Goal: Find specific page/section: Find specific page/section

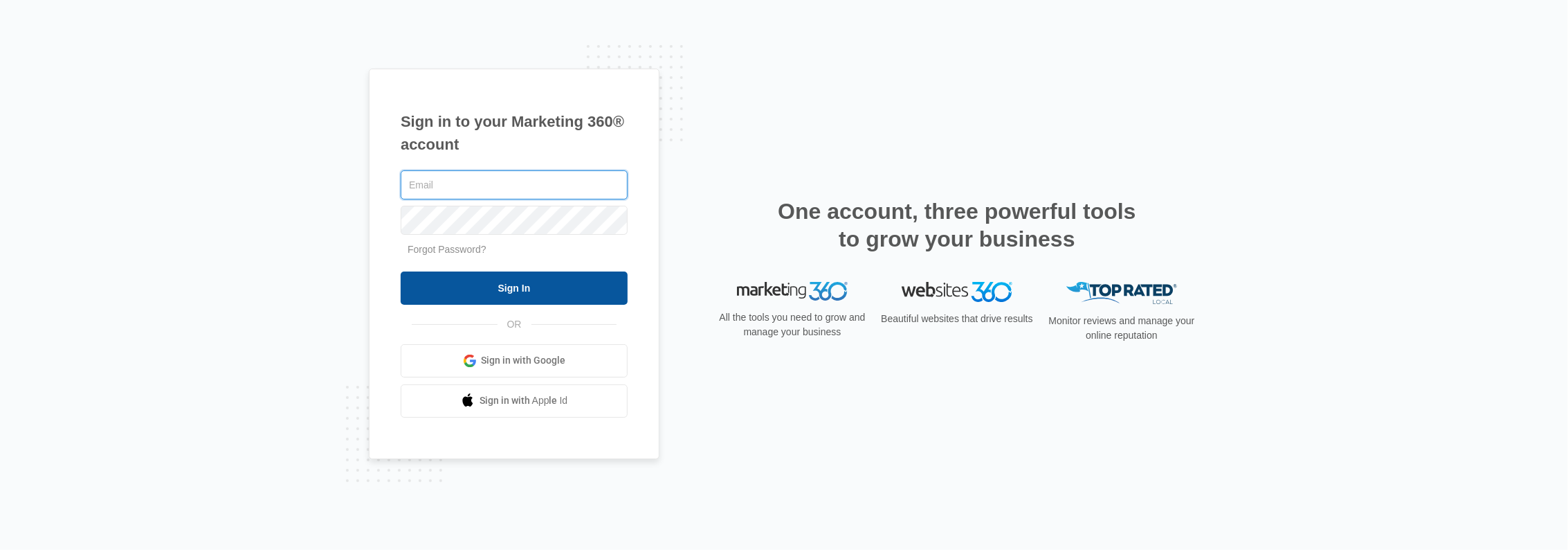
type input "admin@buttecountyfair.org"
click at [514, 278] on input "Sign In" at bounding box center [513, 288] width 227 height 33
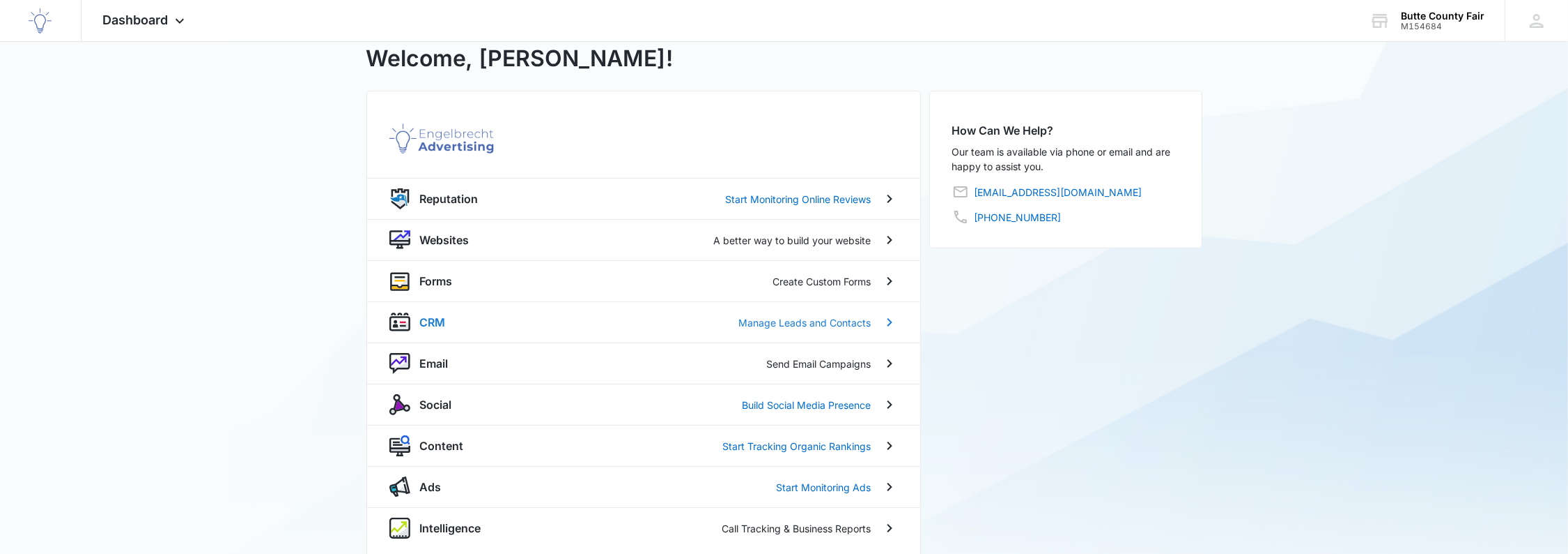
scroll to position [78, 0]
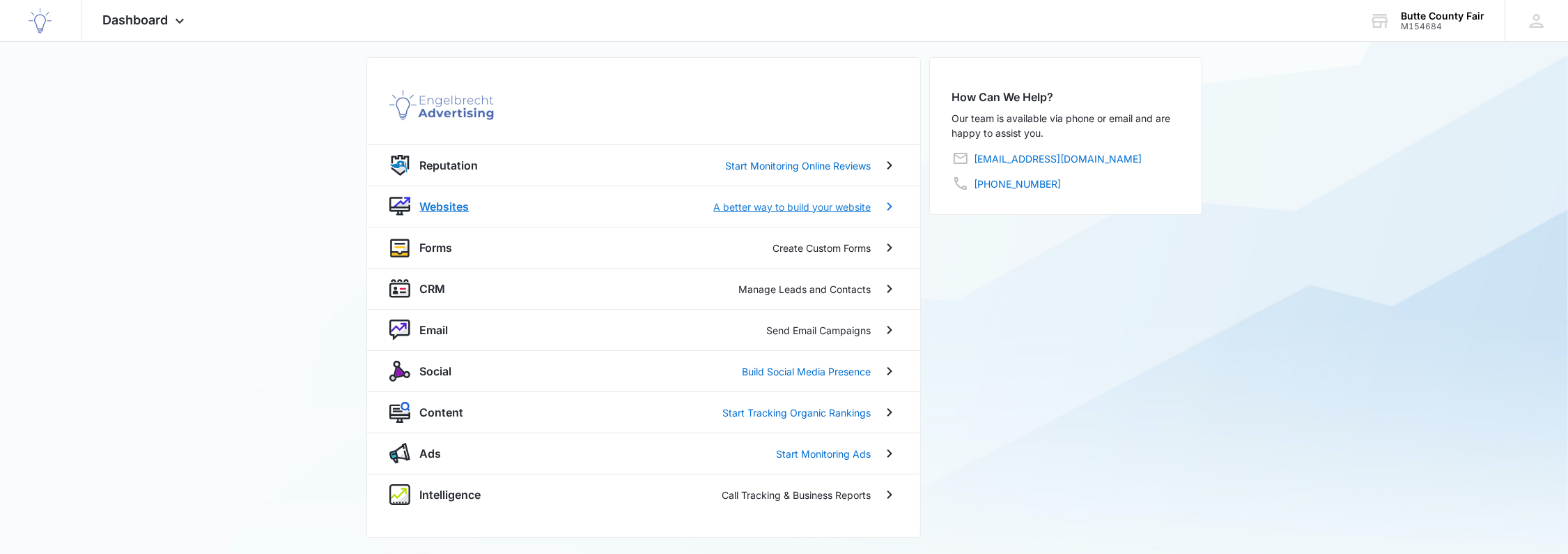
click at [447, 205] on p "Websites" at bounding box center [445, 206] width 50 height 17
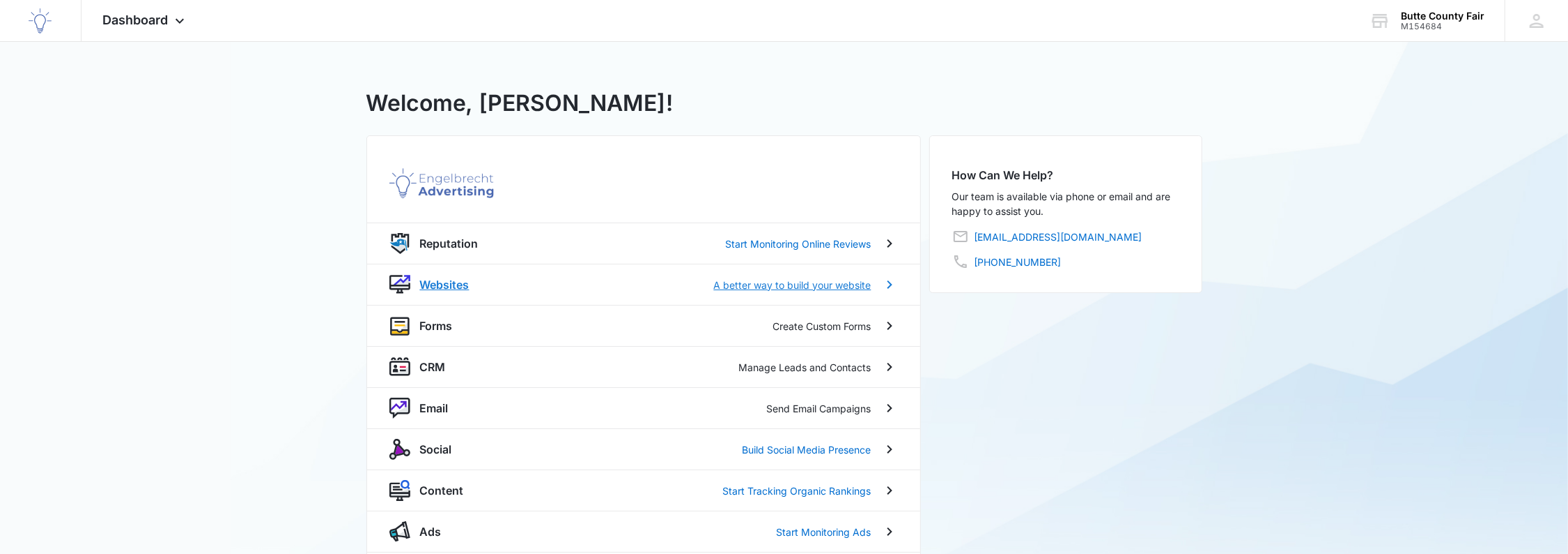
click at [456, 284] on p "Websites" at bounding box center [445, 284] width 50 height 17
